Goal: Information Seeking & Learning: Learn about a topic

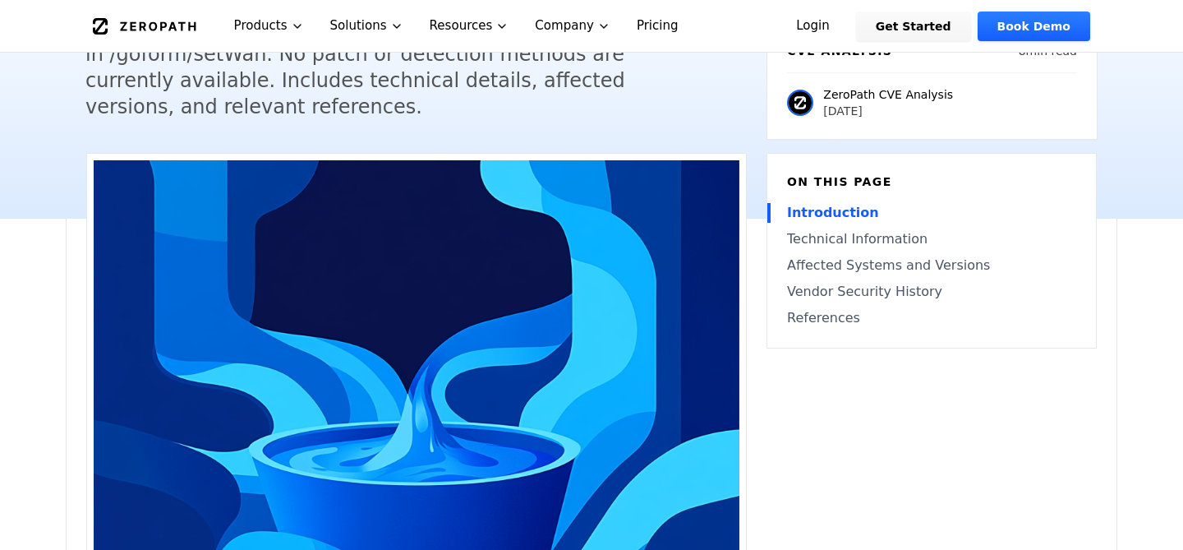
scroll to position [378, 0]
